Goal: Task Accomplishment & Management: Manage account settings

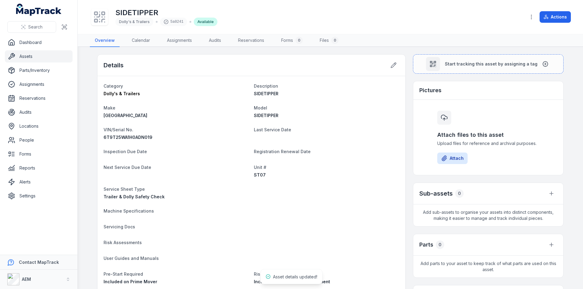
click at [28, 56] on link "Assets" at bounding box center [39, 56] width 68 height 12
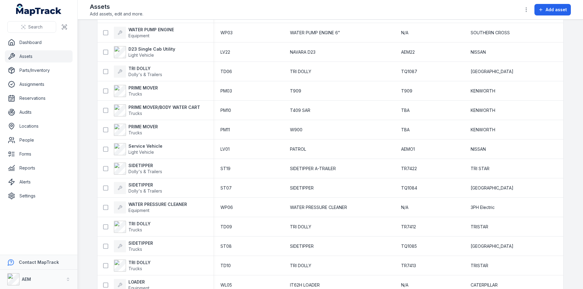
scroll to position [811, 0]
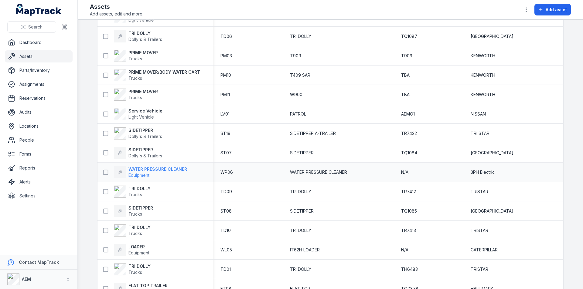
click at [145, 167] on strong "WATER PRESSURE CLEANER" at bounding box center [157, 169] width 59 height 6
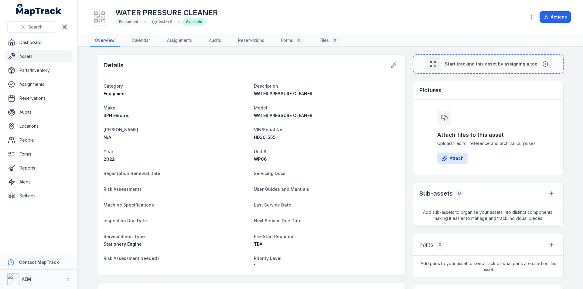
click at [20, 56] on link "Assets" at bounding box center [39, 56] width 68 height 12
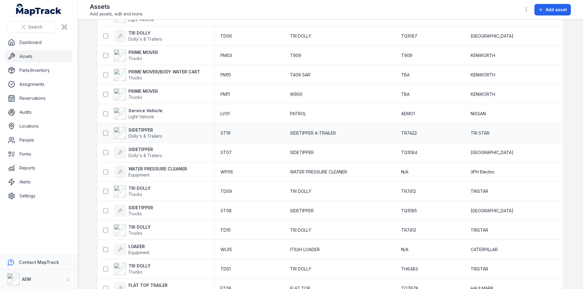
scroll to position [850, 0]
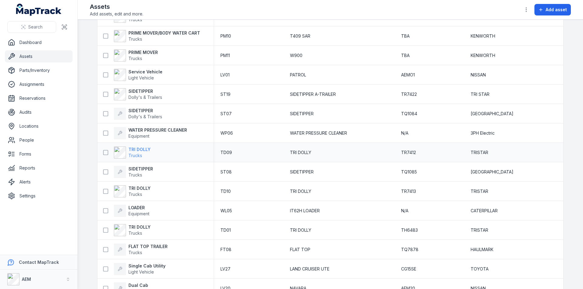
click at [136, 150] on strong "TRI DOLLY" at bounding box center [139, 150] width 22 height 6
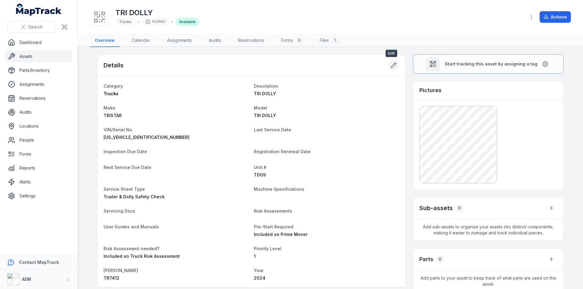
click at [388, 61] on button at bounding box center [394, 65] width 12 height 12
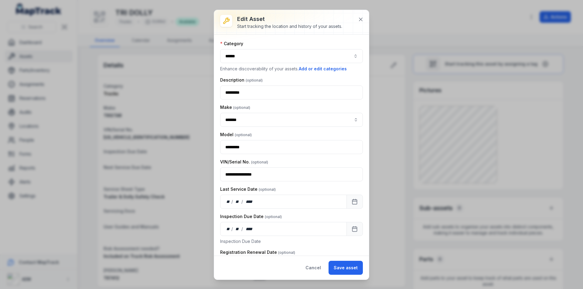
click at [252, 55] on button "******" at bounding box center [291, 56] width 143 height 14
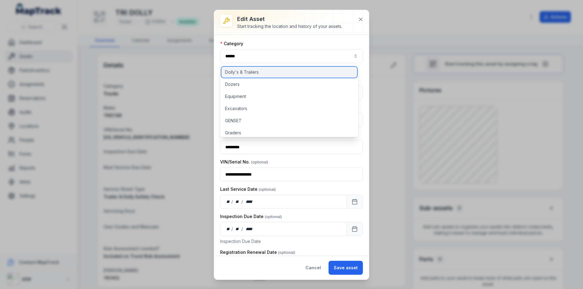
click at [256, 69] on div "Dolly's & Trailers" at bounding box center [289, 72] width 136 height 11
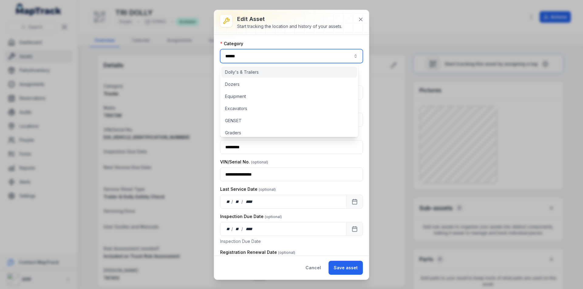
type input "**********"
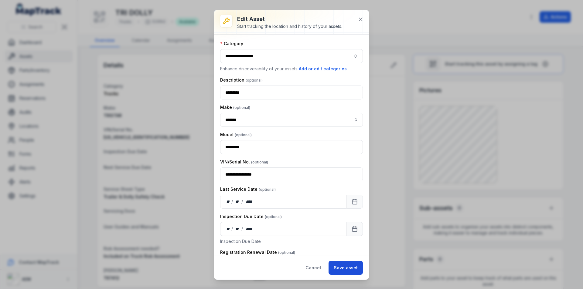
click at [351, 267] on button "Save asset" at bounding box center [345, 268] width 34 height 14
